Goal: Obtain resource: Download file/media

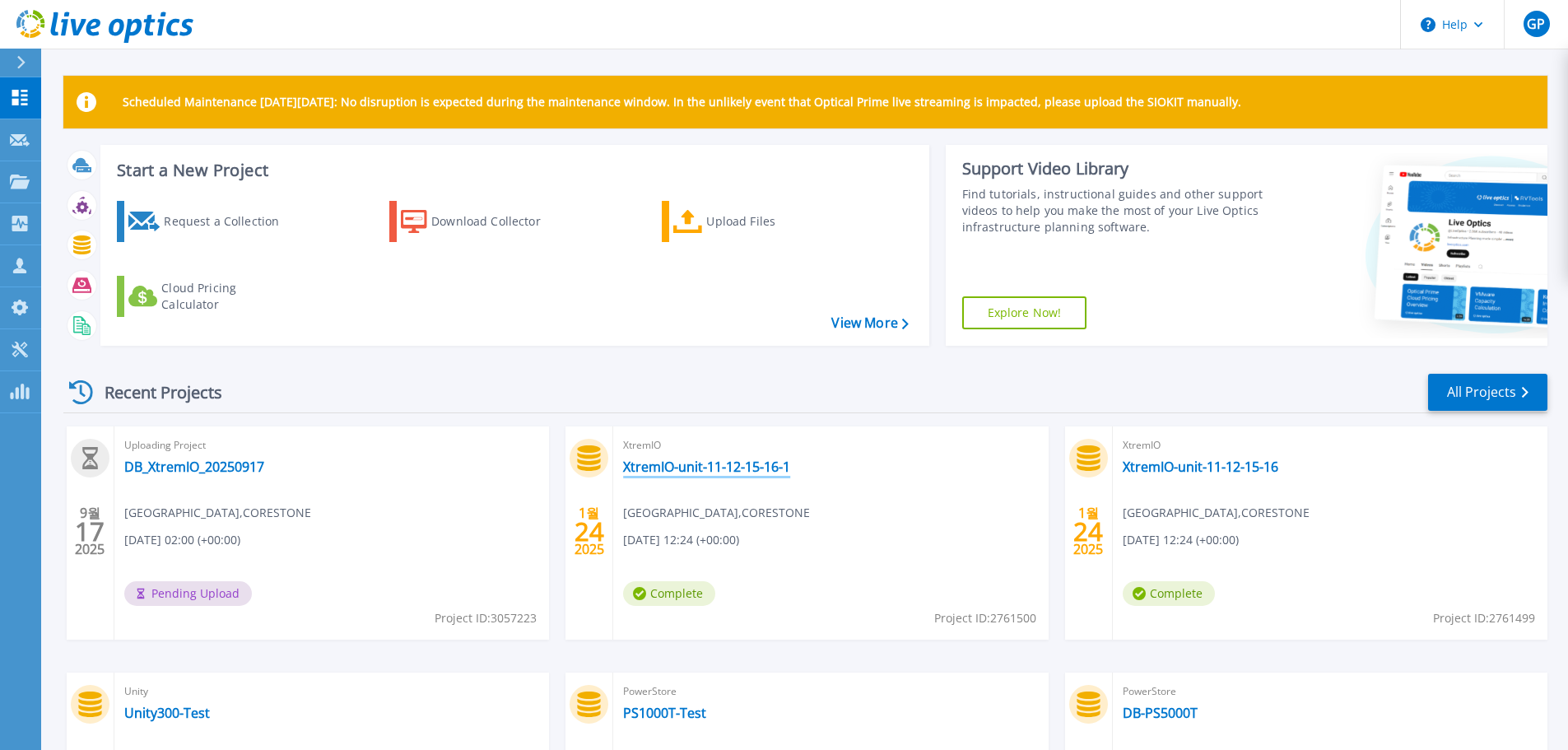
click at [711, 468] on link "XtremIO-unit-11-12-15-16-1" at bounding box center [706, 466] width 167 height 16
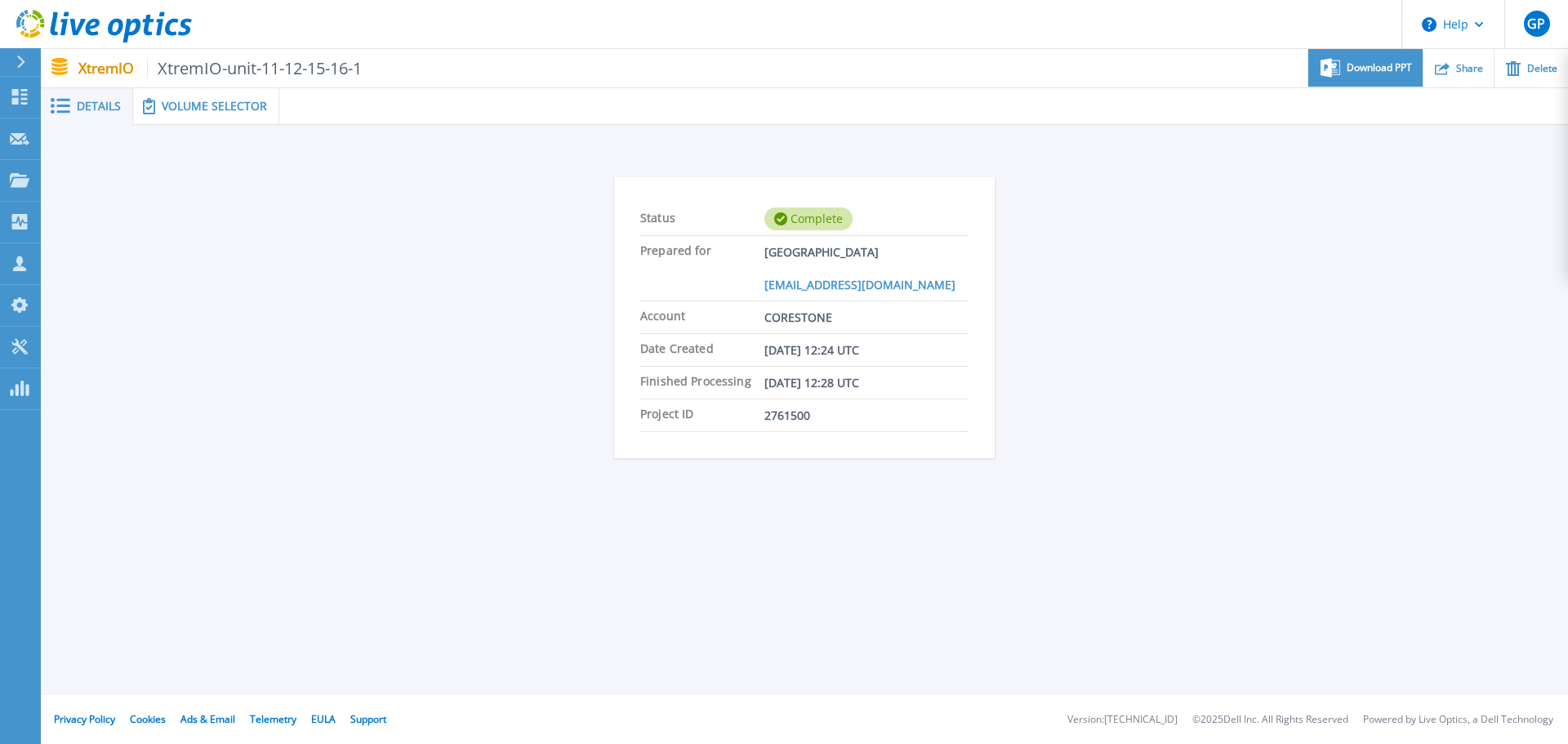
click at [1378, 58] on div "Download PPT" at bounding box center [1364, 68] width 113 height 38
click at [339, 295] on div "Status Complete Prepared for GyeongHun Park ghpark@corestone.co.kr Account CORE…" at bounding box center [805, 321] width 1478 height 340
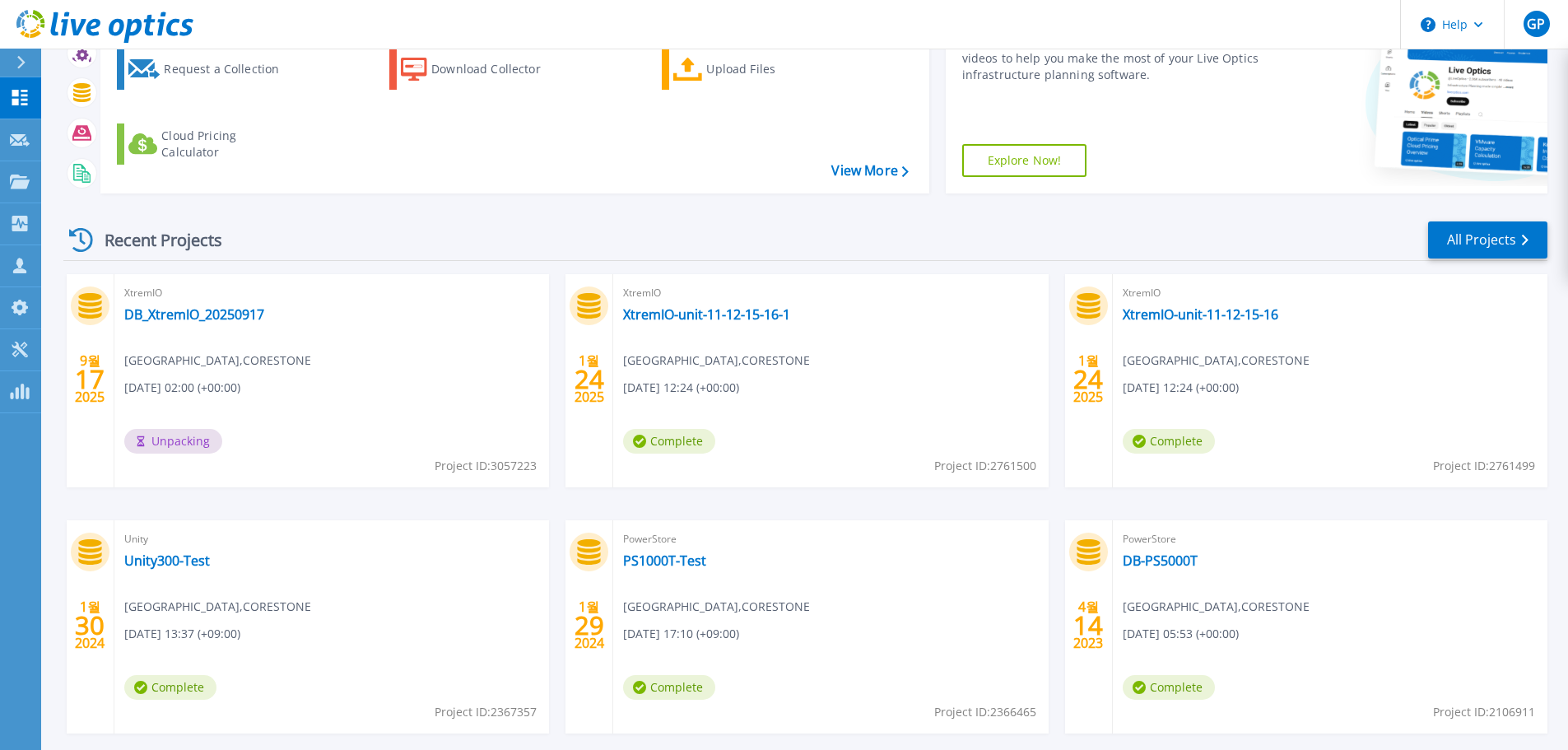
scroll to position [165, 0]
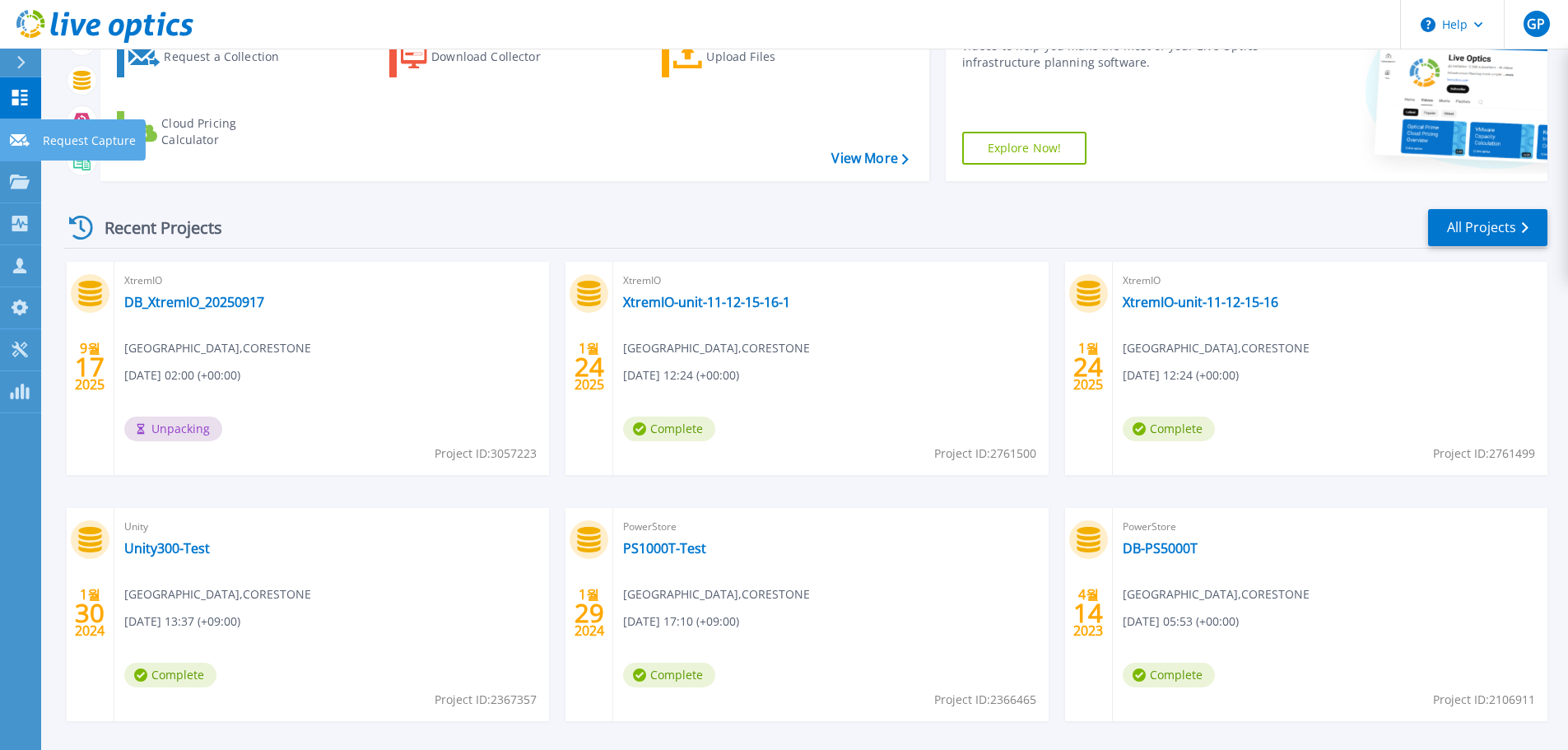
click at [15, 125] on link "Request Capture Request Capture" at bounding box center [21, 140] width 42 height 42
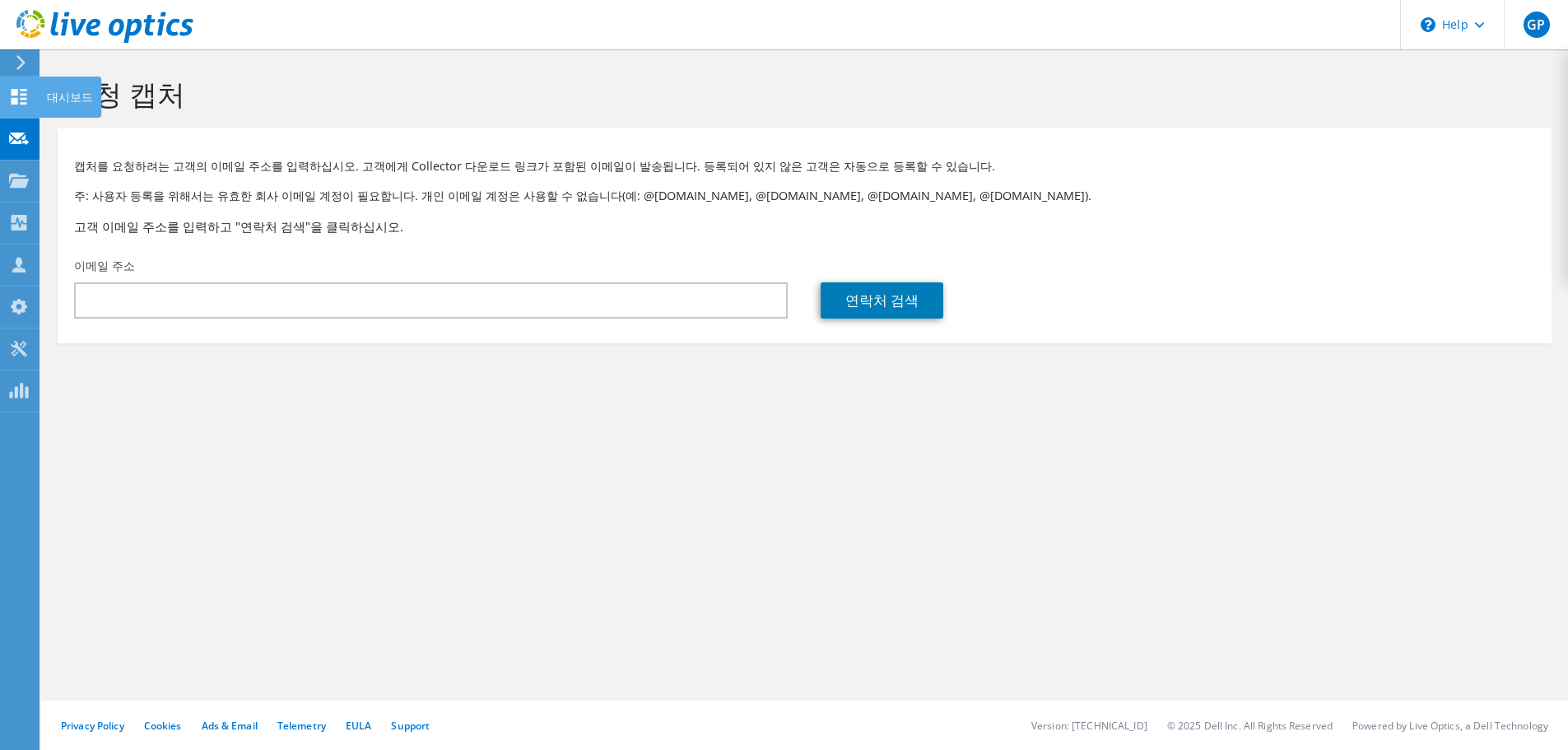
click at [20, 94] on icon at bounding box center [19, 96] width 20 height 16
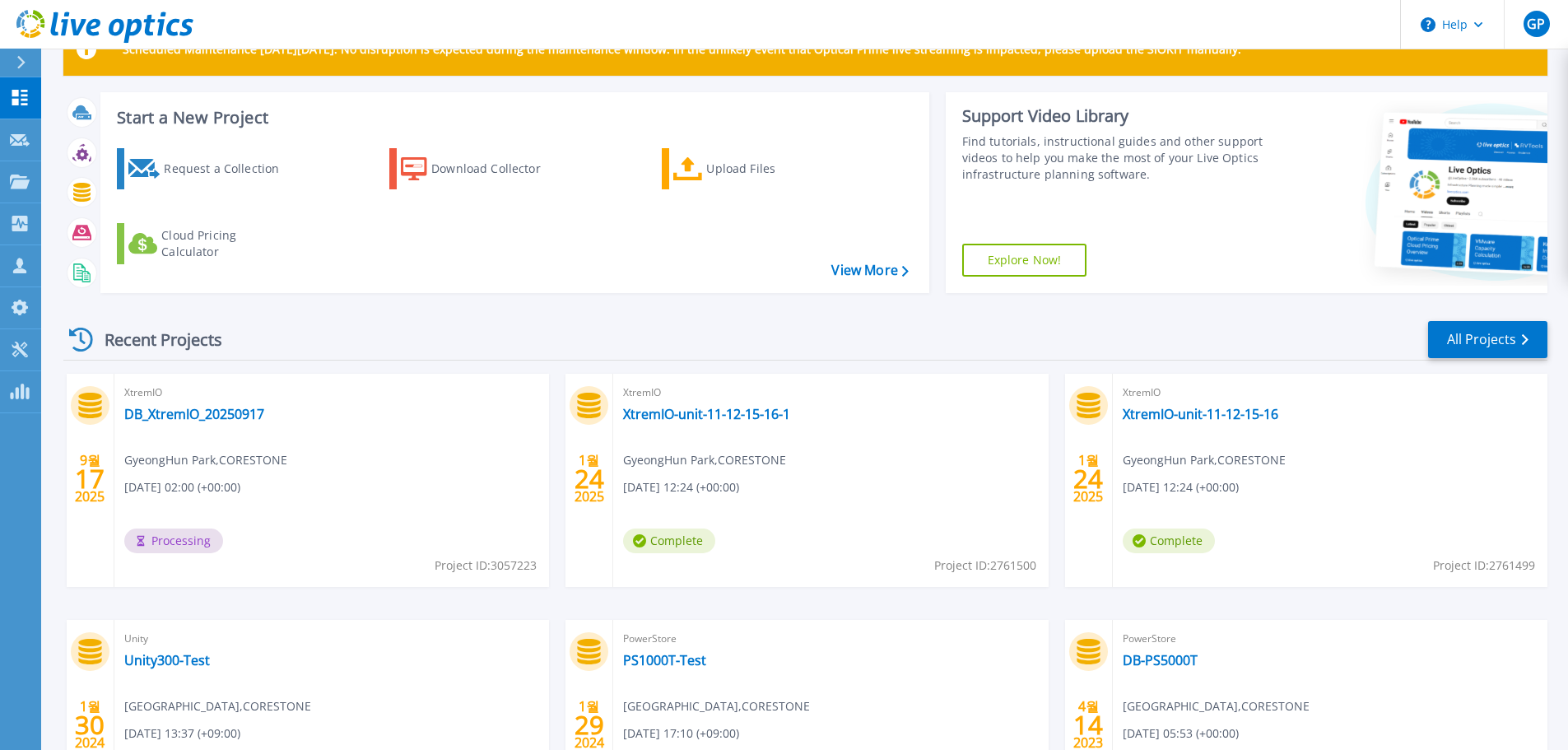
scroll to position [82, 0]
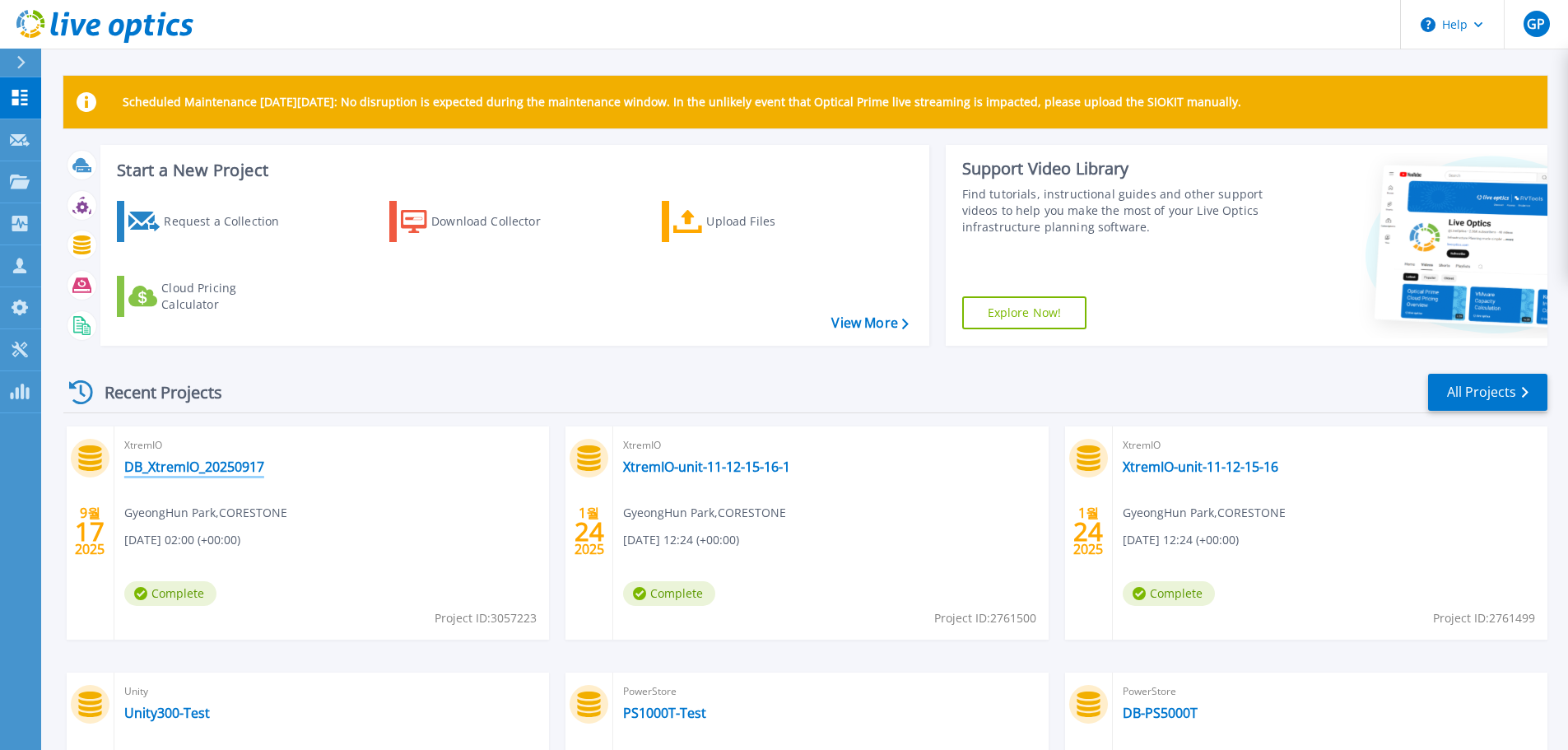
click at [218, 468] on link "DB_XtremIO_20250917" at bounding box center [194, 466] width 140 height 16
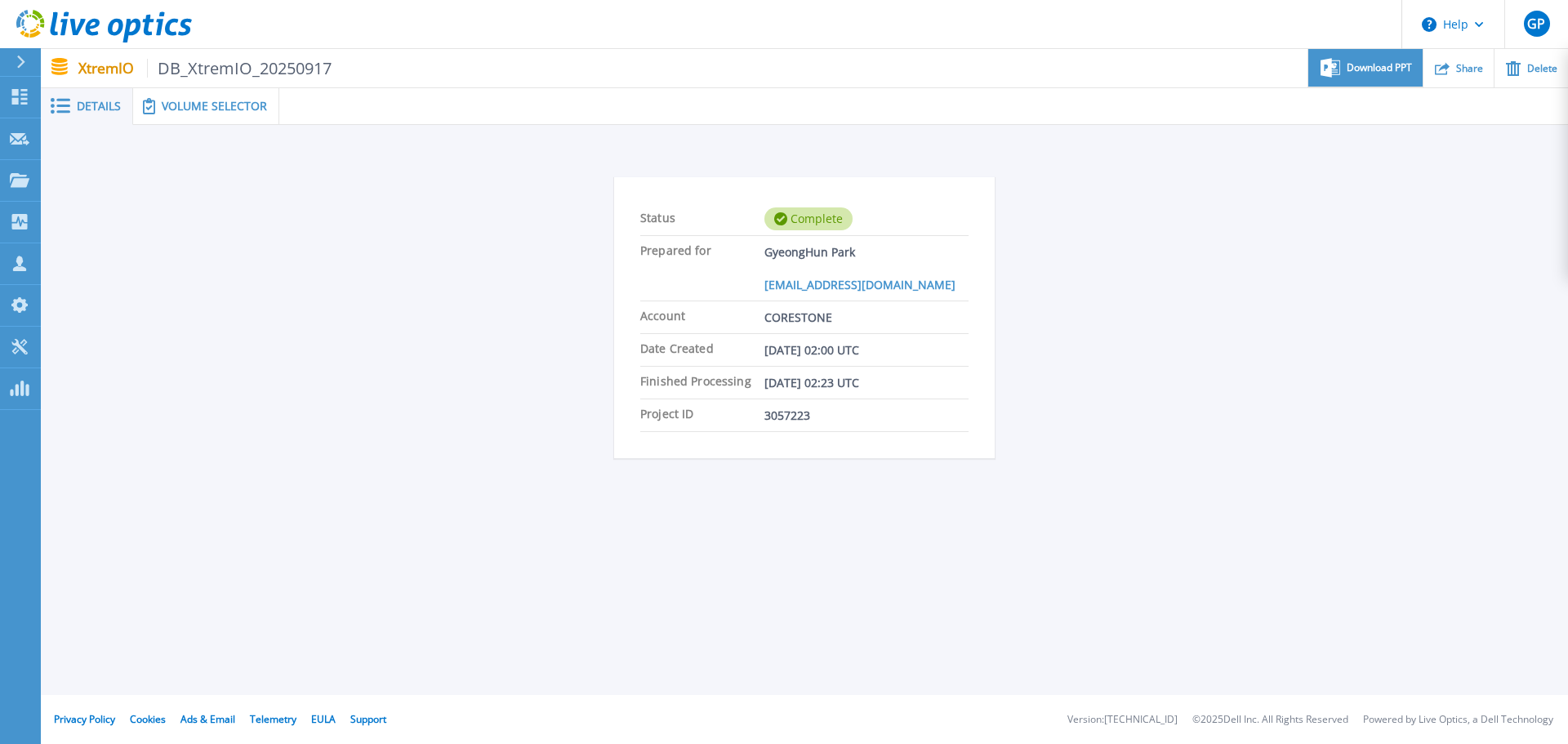
click at [1369, 78] on div "Download PPT" at bounding box center [1364, 68] width 113 height 38
drag, startPoint x: 307, startPoint y: 177, endPoint x: 297, endPoint y: 167, distance: 14.1
click at [307, 177] on div "Status Complete Prepared for GyeongHun Park ghpark@corestone.co.kr Account CORE…" at bounding box center [805, 321] width 1478 height 340
